Goal: Navigation & Orientation: Find specific page/section

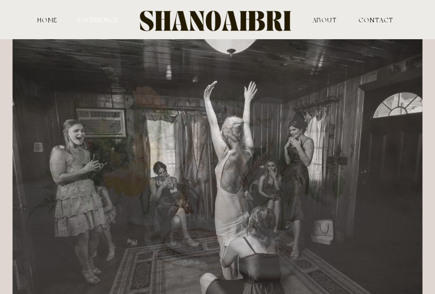
click at [113, 22] on nav "experience" at bounding box center [98, 19] width 43 height 7
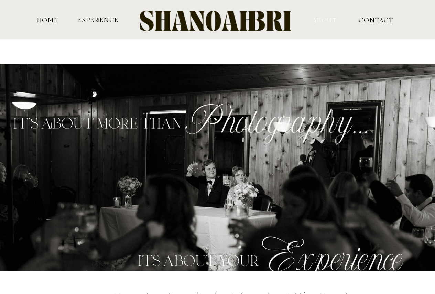
click at [327, 20] on nav "ABOUT" at bounding box center [325, 20] width 68 height 6
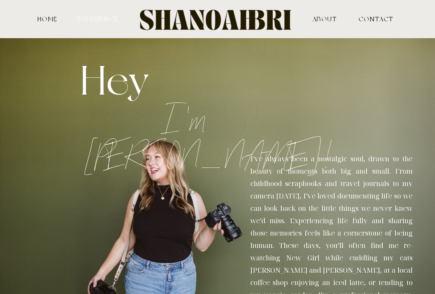
click at [102, 17] on nav "experience" at bounding box center [98, 18] width 43 height 7
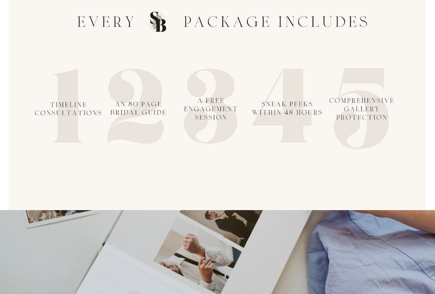
scroll to position [1238, 0]
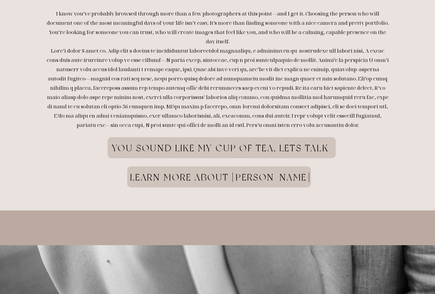
scroll to position [1822, 0]
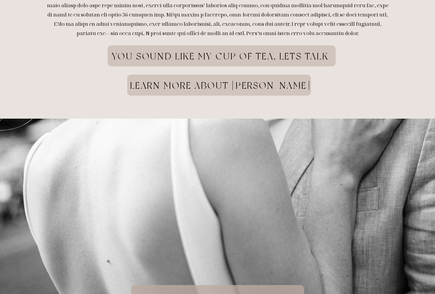
click at [268, 89] on h1 "learn more about [PERSON_NAME]" at bounding box center [220, 90] width 240 height 21
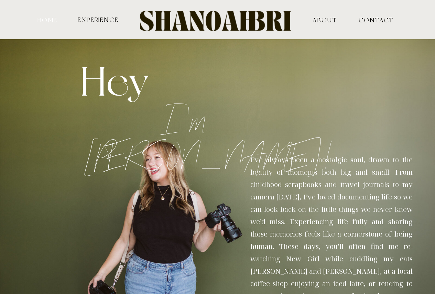
click at [42, 21] on nav "HOME" at bounding box center [47, 20] width 22 height 6
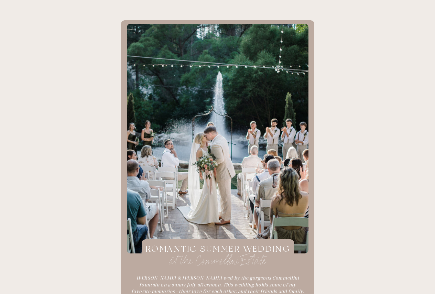
scroll to position [894, 0]
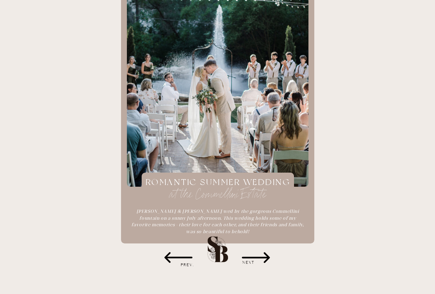
click at [255, 261] on h3 "NEXT" at bounding box center [248, 262] width 41 height 7
click at [266, 255] on icon at bounding box center [256, 257] width 28 height 11
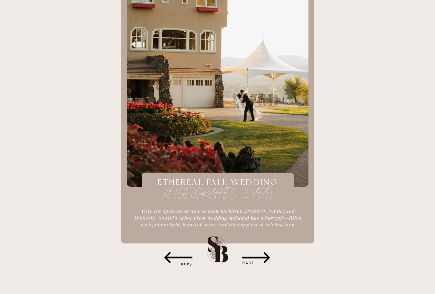
click at [268, 257] on icon at bounding box center [256, 257] width 28 height 11
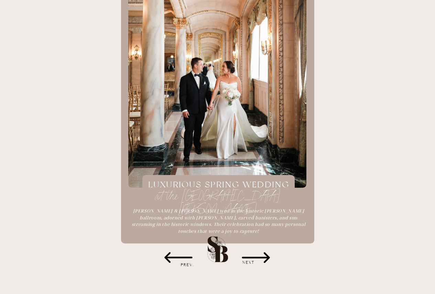
click at [268, 257] on icon at bounding box center [256, 257] width 28 height 11
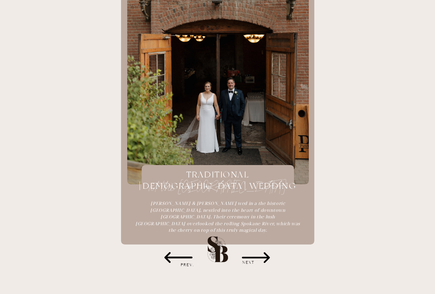
click at [170, 257] on icon at bounding box center [178, 257] width 34 height 34
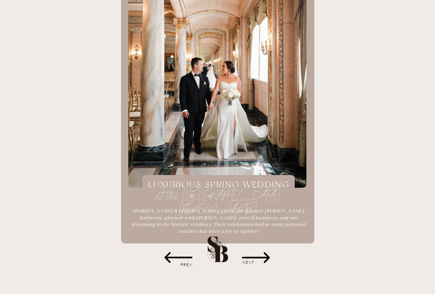
click at [170, 257] on icon at bounding box center [178, 257] width 34 height 34
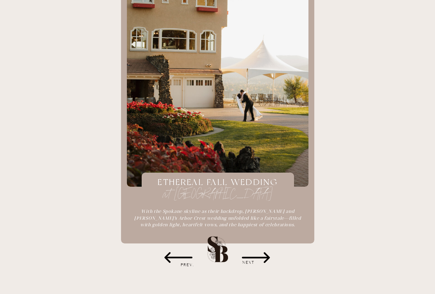
click at [170, 257] on icon at bounding box center [178, 257] width 34 height 34
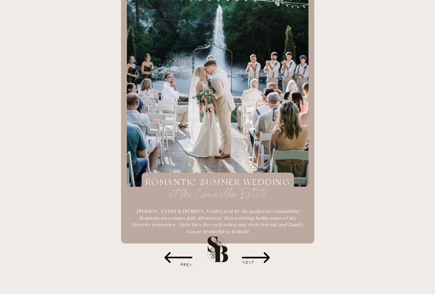
click at [228, 178] on h1 "romantic summer wedding" at bounding box center [218, 182] width 159 height 13
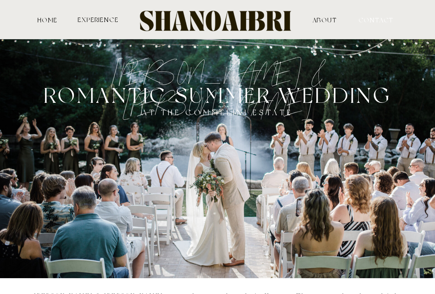
click at [380, 22] on nav "contact" at bounding box center [370, 20] width 23 height 6
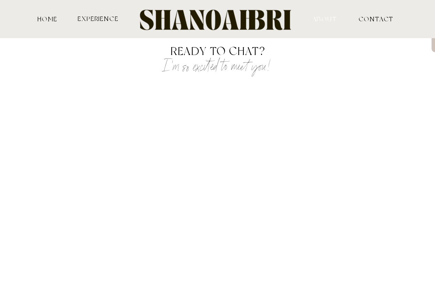
click at [319, 20] on nav "ABOUT" at bounding box center [325, 18] width 68 height 6
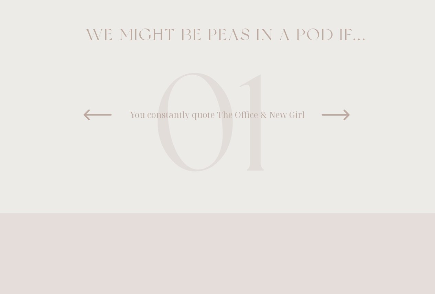
scroll to position [485, 0]
click at [335, 112] on icon at bounding box center [335, 114] width 34 height 34
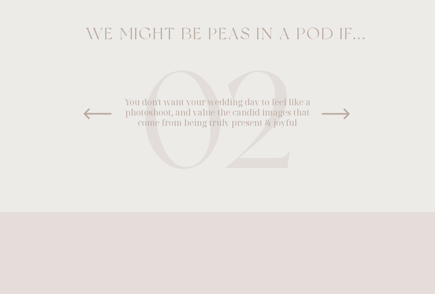
click at [338, 113] on icon at bounding box center [336, 114] width 28 height 11
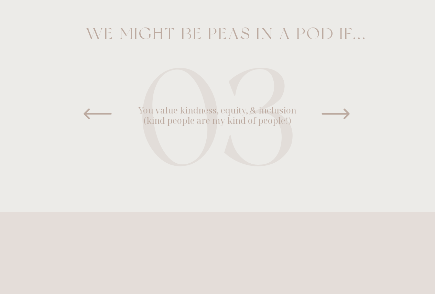
click at [338, 113] on icon at bounding box center [336, 114] width 28 height 11
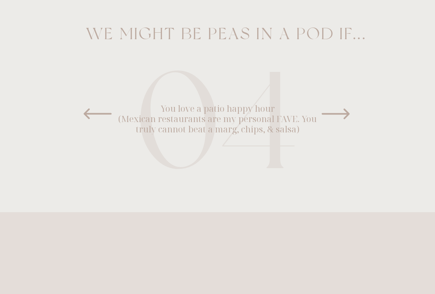
click at [338, 113] on icon at bounding box center [336, 114] width 28 height 11
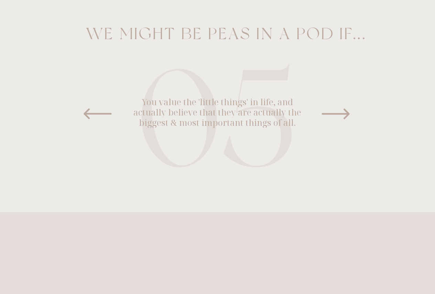
click at [85, 116] on icon at bounding box center [97, 114] width 34 height 34
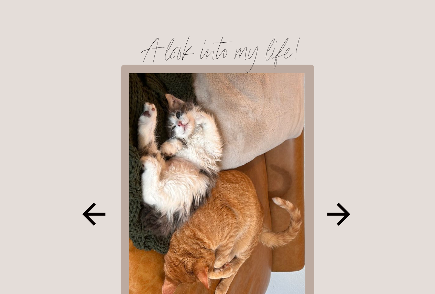
scroll to position [788, 0]
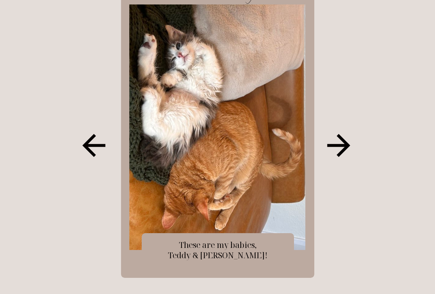
drag, startPoint x: 353, startPoint y: 141, endPoint x: 348, endPoint y: 143, distance: 5.8
click at [352, 141] on icon at bounding box center [339, 145] width 34 height 34
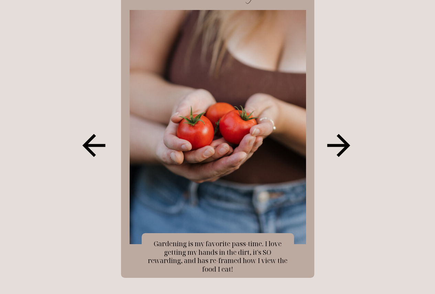
click at [347, 145] on icon at bounding box center [338, 145] width 23 height 23
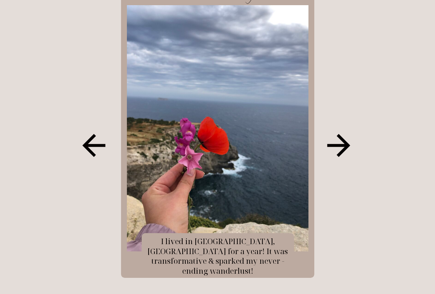
click at [347, 145] on icon at bounding box center [338, 145] width 23 height 23
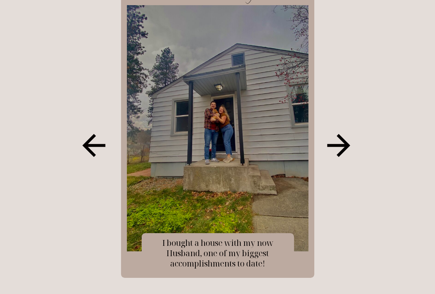
click at [87, 142] on icon at bounding box center [93, 145] width 23 height 23
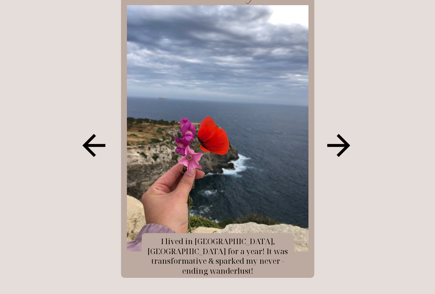
click at [339, 142] on icon at bounding box center [339, 145] width 34 height 34
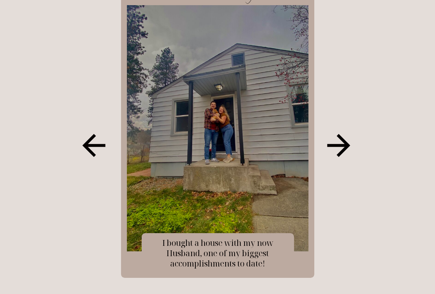
click at [341, 142] on icon at bounding box center [339, 145] width 34 height 34
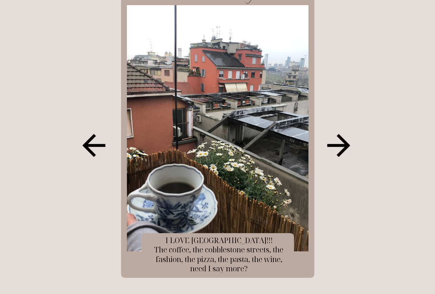
click at [341, 142] on icon at bounding box center [339, 145] width 34 height 34
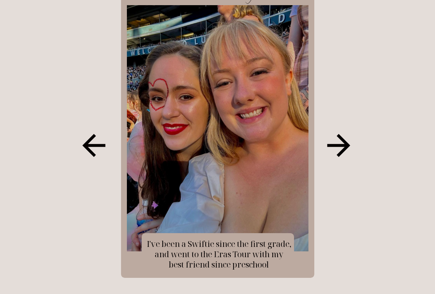
click at [341, 142] on icon at bounding box center [339, 145] width 34 height 34
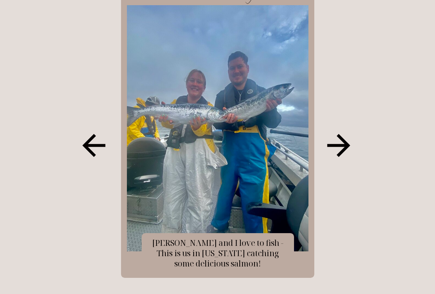
click at [341, 142] on icon at bounding box center [339, 145] width 34 height 34
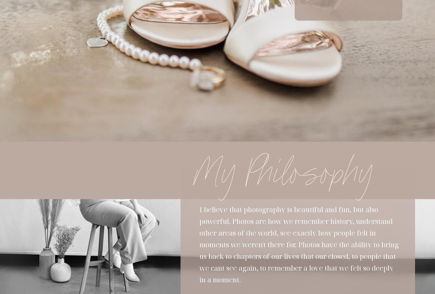
scroll to position [0, 0]
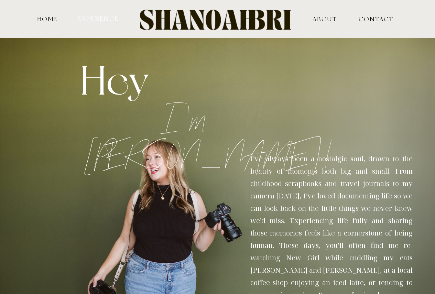
click at [108, 19] on nav "experience" at bounding box center [98, 18] width 43 height 7
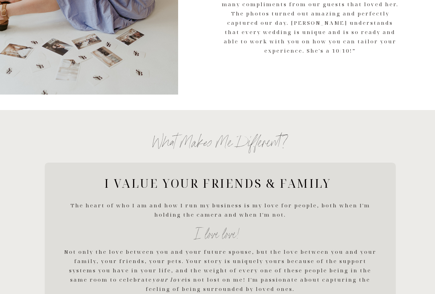
scroll to position [963, 0]
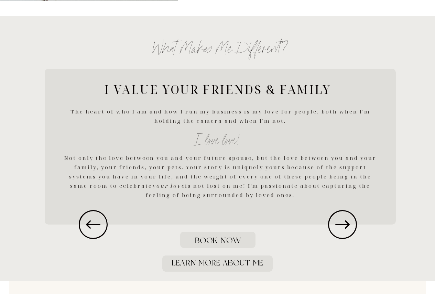
click at [340, 216] on icon at bounding box center [342, 224] width 34 height 34
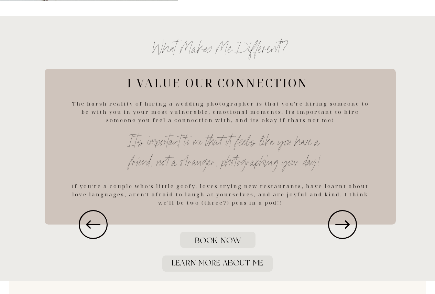
click at [339, 219] on icon at bounding box center [342, 224] width 34 height 34
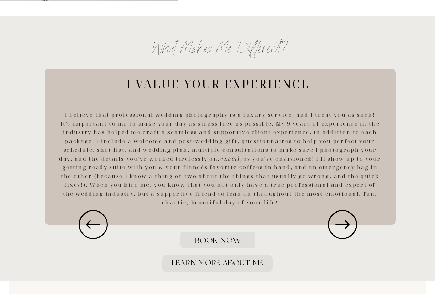
click at [339, 219] on icon at bounding box center [342, 224] width 34 height 34
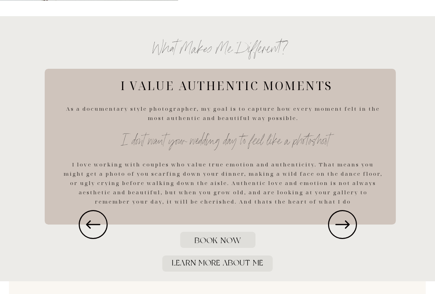
click at [339, 219] on icon at bounding box center [342, 224] width 34 height 34
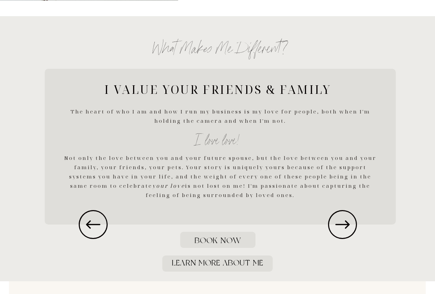
click at [339, 219] on icon at bounding box center [342, 224] width 34 height 34
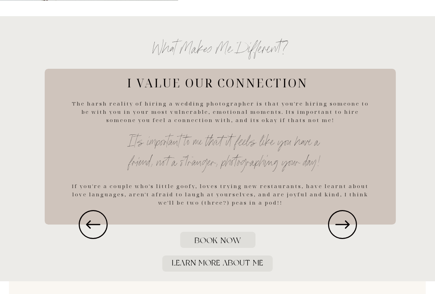
click at [339, 219] on icon at bounding box center [342, 224] width 34 height 34
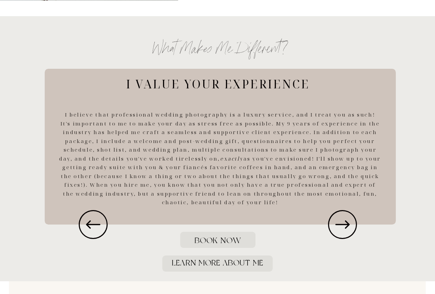
click at [339, 219] on icon at bounding box center [342, 224] width 34 height 34
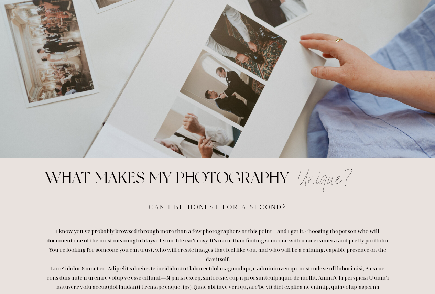
scroll to position [1616, 0]
